Goal: Transaction & Acquisition: Subscribe to service/newsletter

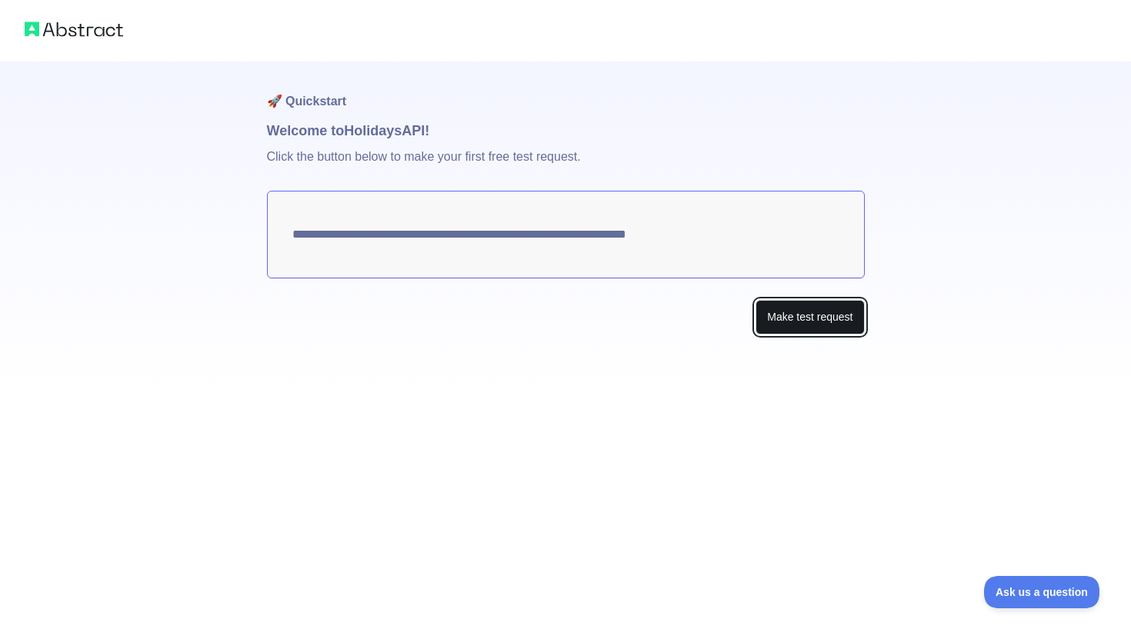
click at [808, 325] on button "Make test request" at bounding box center [809, 317] width 108 height 35
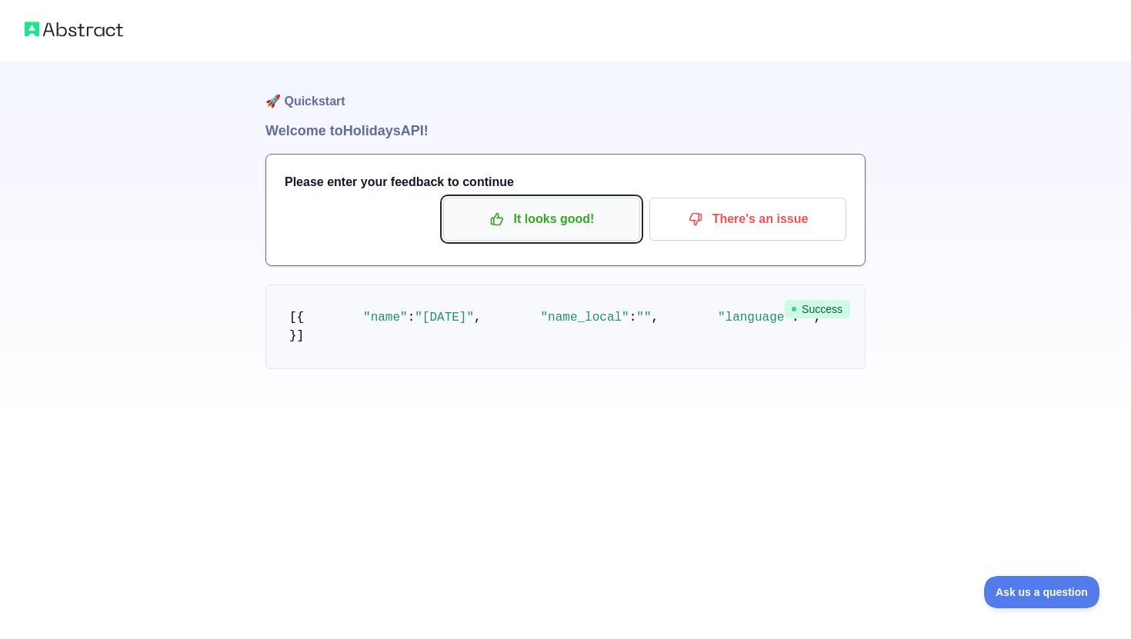
click at [510, 220] on p "It looks good!" at bounding box center [542, 219] width 174 height 26
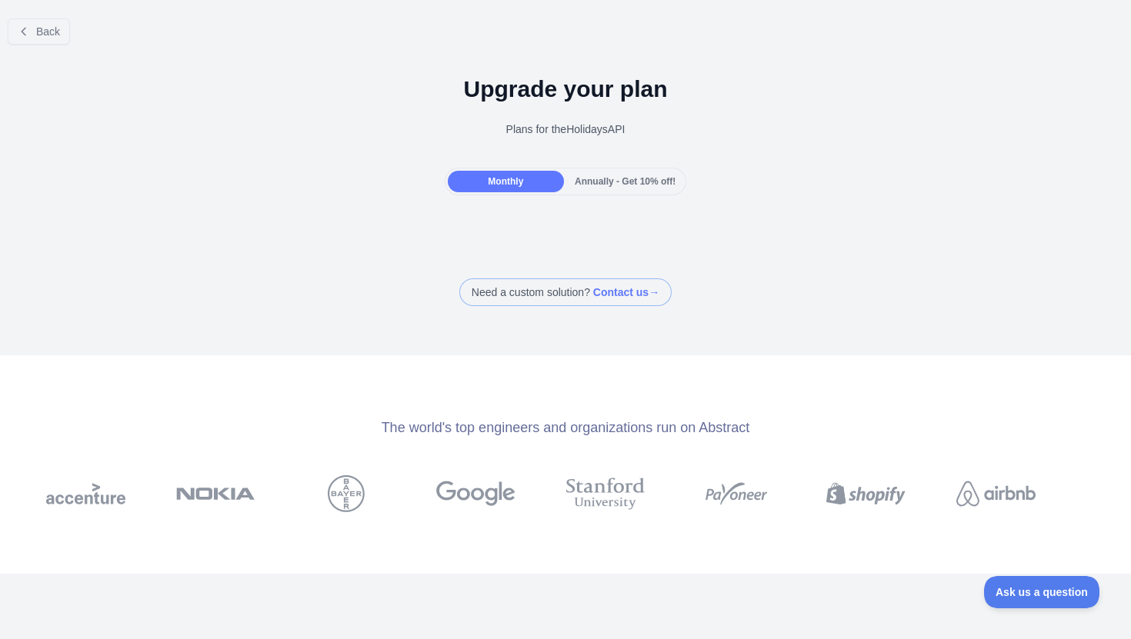
drag, startPoint x: 141, startPoint y: 75, endPoint x: 198, endPoint y: 36, distance: 68.7
click at [198, 36] on div "Back Upgrade your plan Plans for the Holidays API Monthly Annually - Get 10% of…" at bounding box center [565, 156] width 1131 height 300
click at [213, 48] on div "Back" at bounding box center [565, 31] width 1131 height 51
click at [243, 48] on div "Back" at bounding box center [565, 31] width 1131 height 51
